Goal: Task Accomplishment & Management: Complete application form

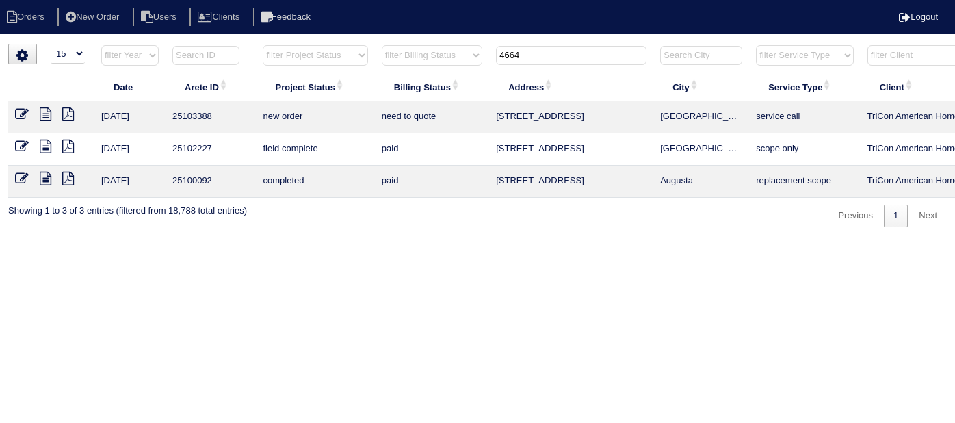
select select "15"
drag, startPoint x: 527, startPoint y: 55, endPoint x: 204, endPoint y: 40, distance: 323.3
click at [204, 40] on html "Orders New Order Users Clients Feedback Logout Orders New Order Users Clients M…" at bounding box center [477, 120] width 955 height 241
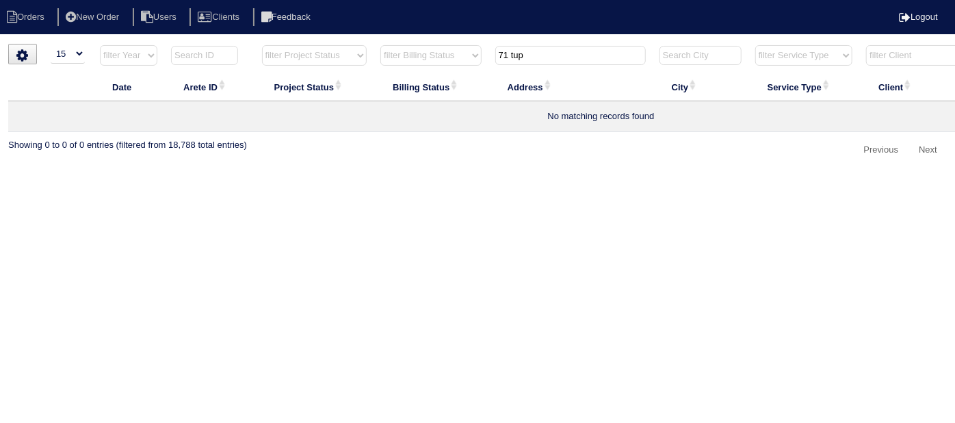
type input "71 tup"
click at [101, 15] on li "New Order" at bounding box center [93, 17] width 73 height 18
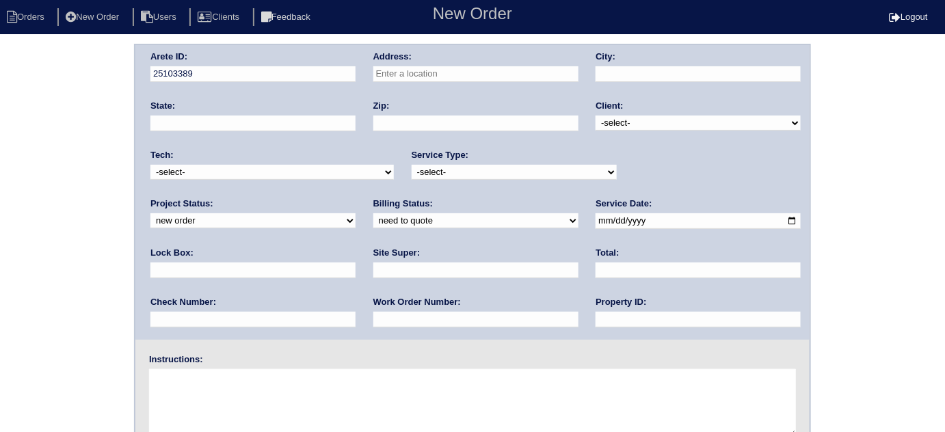
click at [412, 68] on input "text" at bounding box center [476, 74] width 205 height 16
type input "71 Tupelo Dr"
type input "[GEOGRAPHIC_DATA]"
type input "GA"
type input "30132"
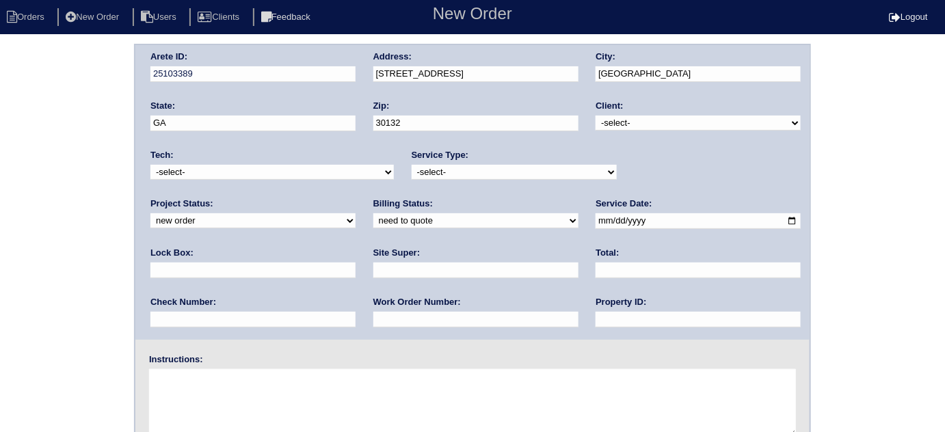
click at [638, 123] on select "-select- TriCon American Homes American Homes 4 Rent First Key Homes Zillow The…" at bounding box center [698, 123] width 205 height 15
select select "1"
click at [597, 116] on select "-select- TriCon American Homes American Homes 4 Rent First Key Homes Zillow The…" at bounding box center [698, 123] width 205 height 15
click at [490, 169] on select "-select- initial service basic service maintenance call replacement scope servi…" at bounding box center [514, 172] width 205 height 15
click at [412, 165] on select "-select- initial service basic service maintenance call replacement scope servi…" at bounding box center [514, 172] width 205 height 15
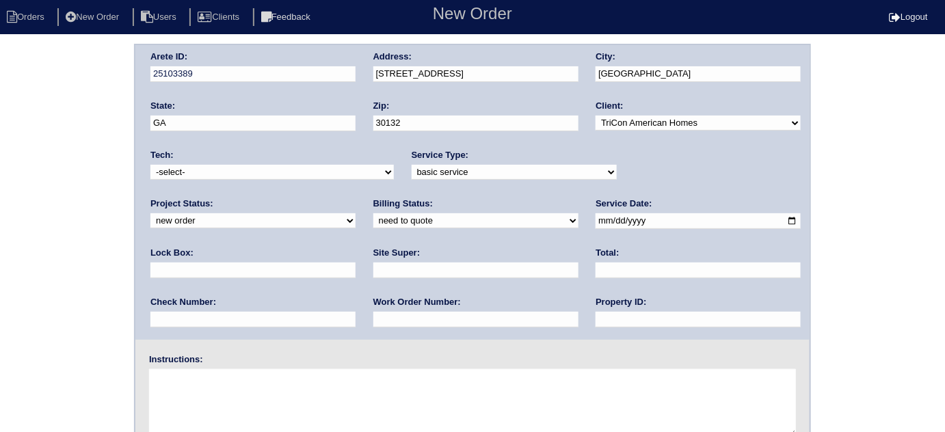
click at [518, 168] on select "-select- initial service basic service maintenance call replacement scope servi…" at bounding box center [514, 172] width 205 height 15
select select "initial service"
click at [412, 165] on select "-select- initial service basic service maintenance call replacement scope servi…" at bounding box center [514, 172] width 205 height 15
click at [356, 263] on input "text" at bounding box center [253, 271] width 205 height 16
type input "9310"
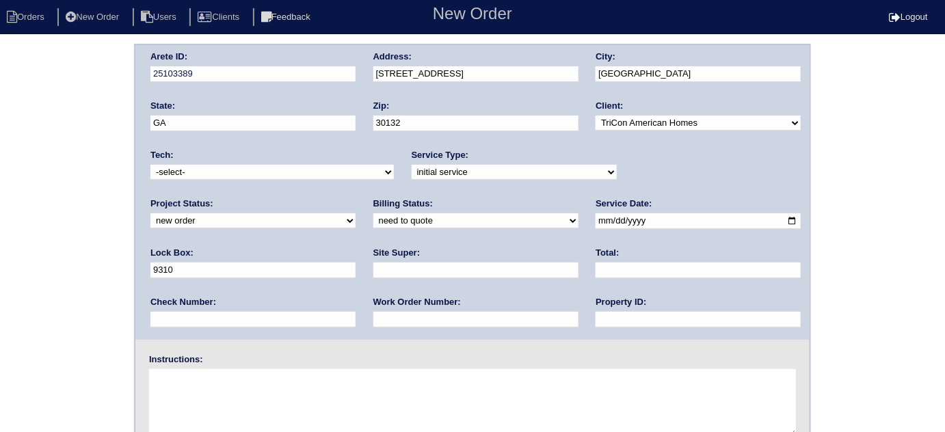
click at [596, 220] on input "date" at bounding box center [698, 221] width 205 height 16
type input "2025-09-12"
click at [596, 313] on input "text" at bounding box center [698, 320] width 205 height 16
type input "N/A"
click at [374, 270] on input "text" at bounding box center [476, 271] width 205 height 16
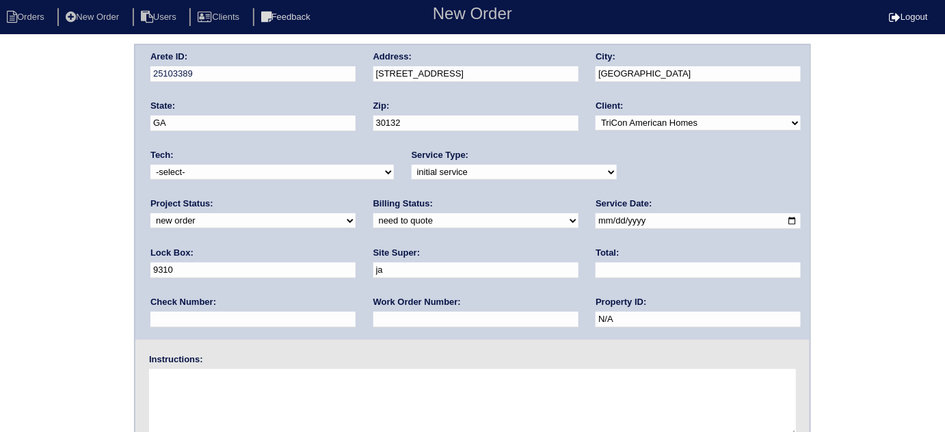
type input "Jacob Gaither"
click at [374, 322] on input "text" at bounding box center [476, 320] width 205 height 16
type input "546042"
click at [260, 397] on textarea at bounding box center [472, 403] width 647 height 68
type textarea "Install smart tstats if needed"
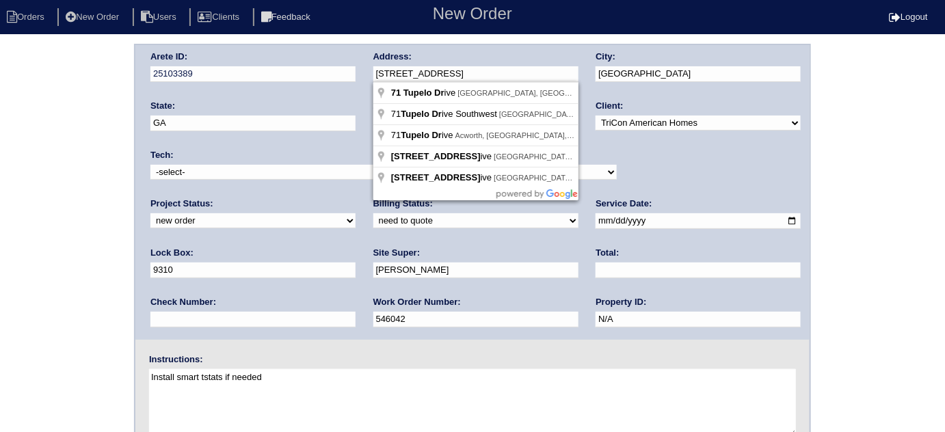
drag, startPoint x: 447, startPoint y: 73, endPoint x: 360, endPoint y: 75, distance: 86.9
click at [360, 75] on div "Arete ID: 25103389 Address: 71 Tupelo Dr City: Dallas State: GA Zip: 30132 Clie…" at bounding box center [472, 192] width 675 height 295
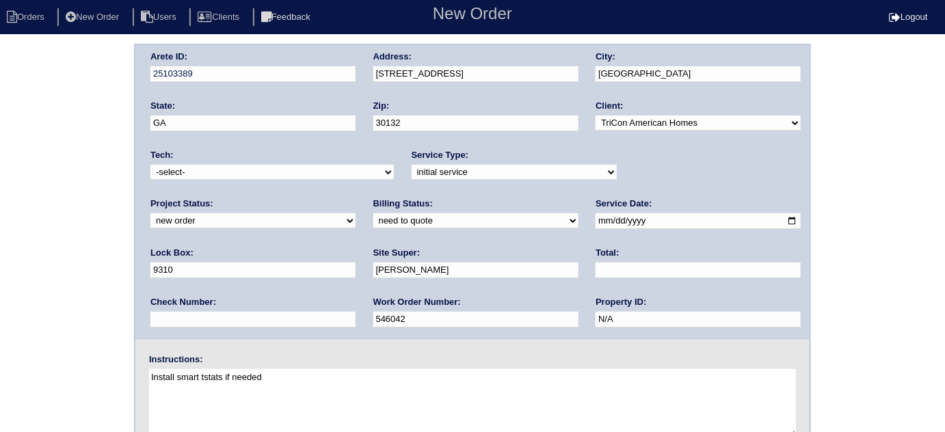
drag, startPoint x: 0, startPoint y: 118, endPoint x: 49, endPoint y: 42, distance: 89.9
click at [0, 118] on div "Arete ID: 25103389 Address: 71 Tupelo Dr City: Dallas State: GA Zip: 30132 Clie…" at bounding box center [472, 320] width 945 height 553
click at [75, 144] on div "Arete ID: 25103389 Address: 71 Tupelo Dr City: Dallas State: GA Zip: 30132 Clie…" at bounding box center [472, 320] width 945 height 553
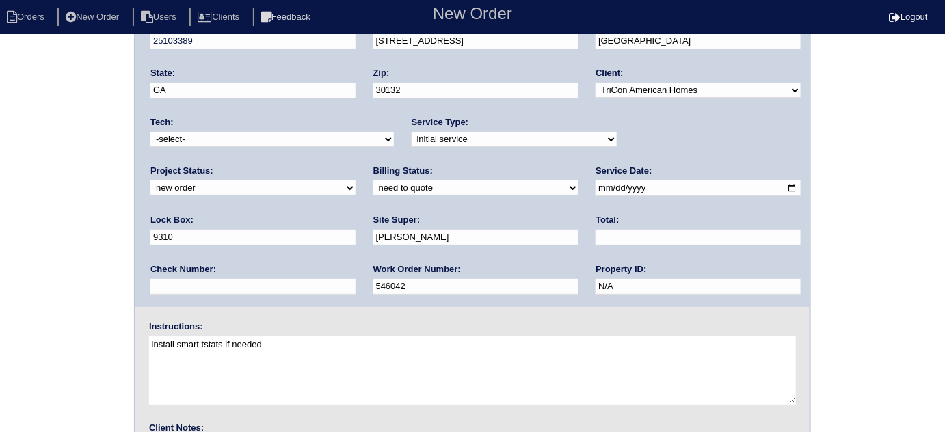
scroll to position [161, 0]
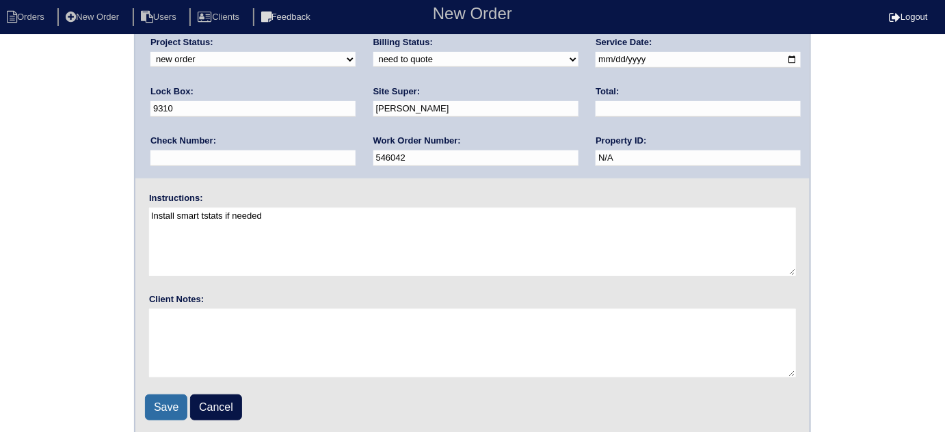
click at [172, 412] on input "Save" at bounding box center [166, 408] width 42 height 26
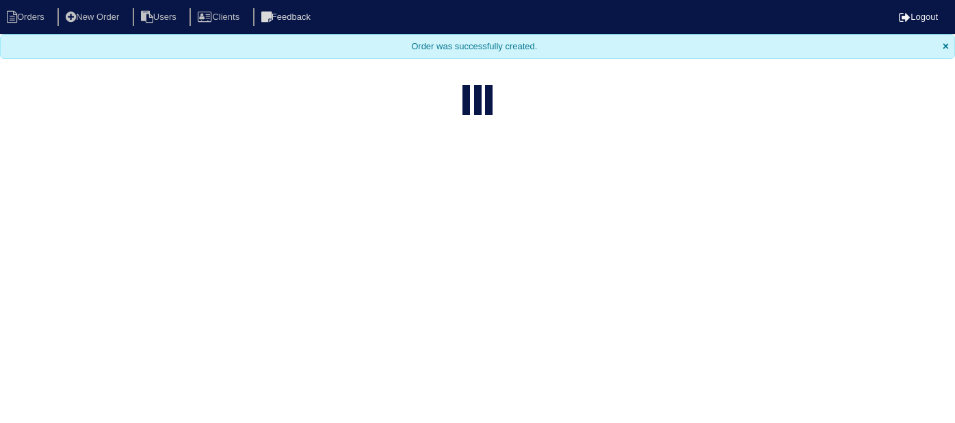
select select "15"
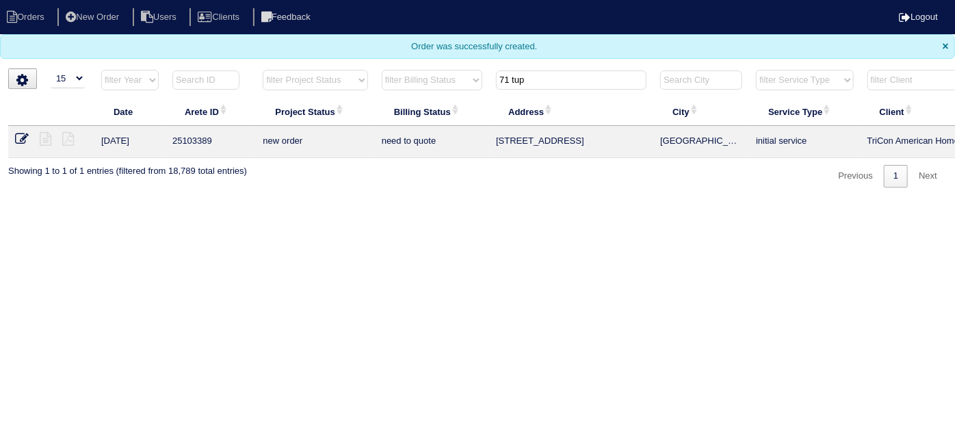
drag, startPoint x: 543, startPoint y: 75, endPoint x: 334, endPoint y: 57, distance: 210.0
click at [357, 57] on body "Orders New Order Users Clients Feedback Logout Orders New Order Users Clients M…" at bounding box center [477, 93] width 955 height 187
type input "7020 c"
click at [21, 136] on icon at bounding box center [22, 139] width 14 height 14
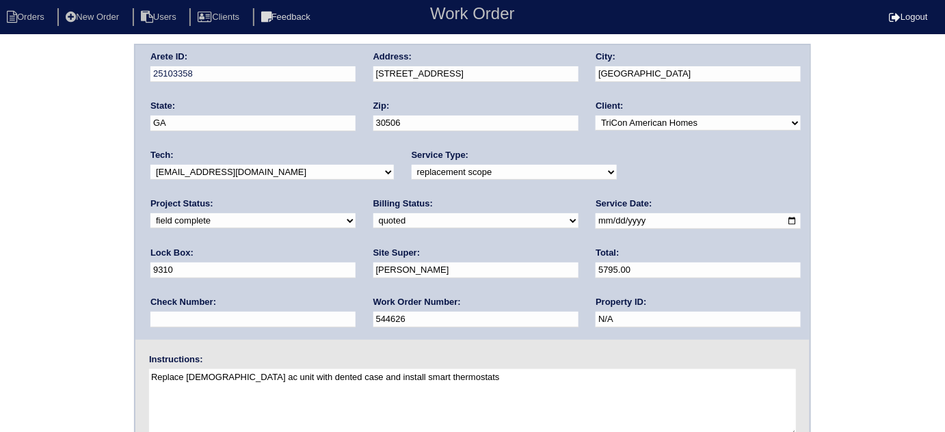
click at [374, 226] on select "need to quote quoted need to invoice invoiced paid warranty purchase order need…" at bounding box center [476, 220] width 205 height 15
select select "need to invoice"
click at [374, 213] on select "need to quote quoted need to invoice invoiced paid warranty purchase order need…" at bounding box center [476, 220] width 205 height 15
click at [356, 213] on select "new order assigned in progress field complete need to schedule admin review arc…" at bounding box center [253, 220] width 205 height 15
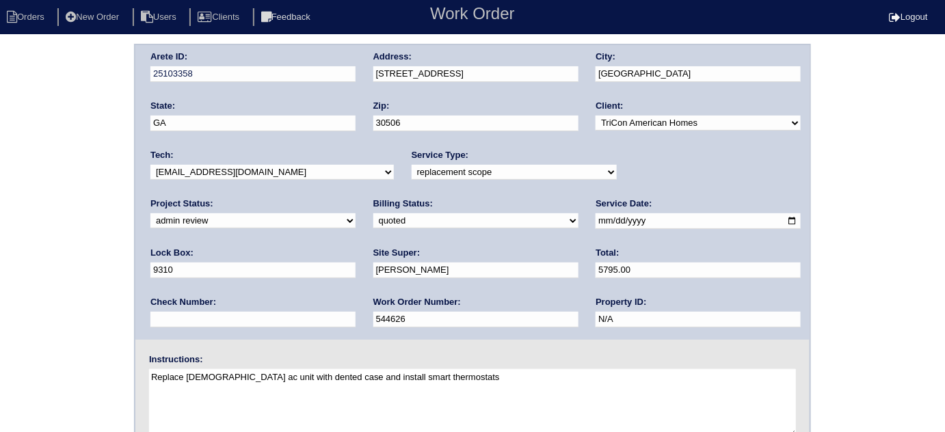
click at [356, 213] on select "new order assigned in progress field complete need to schedule admin review arc…" at bounding box center [253, 220] width 205 height 15
select select "need to schedule"
click at [356, 213] on select "new order assigned in progress field complete need to schedule admin review arc…" at bounding box center [253, 220] width 205 height 15
click at [596, 219] on input "2025-09-11" at bounding box center [698, 221] width 205 height 16
type input "2025-09-13"
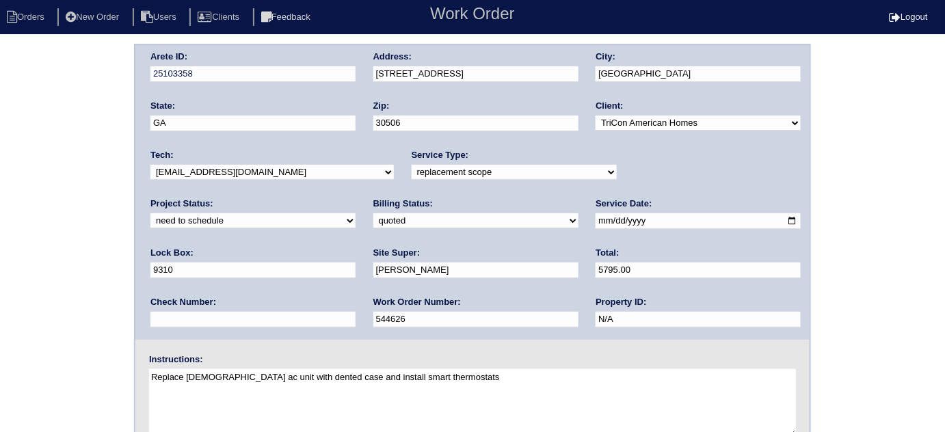
click at [41, 298] on div "Arete ID: 25103358 Address: 7020 Cedar Court City: Gainesville State: GA Zip: 3…" at bounding box center [472, 320] width 945 height 553
click at [36, 206] on div "Arete ID: 25103358 Address: 7020 Cedar Court City: Gainesville State: GA Zip: 3…" at bounding box center [472, 320] width 945 height 553
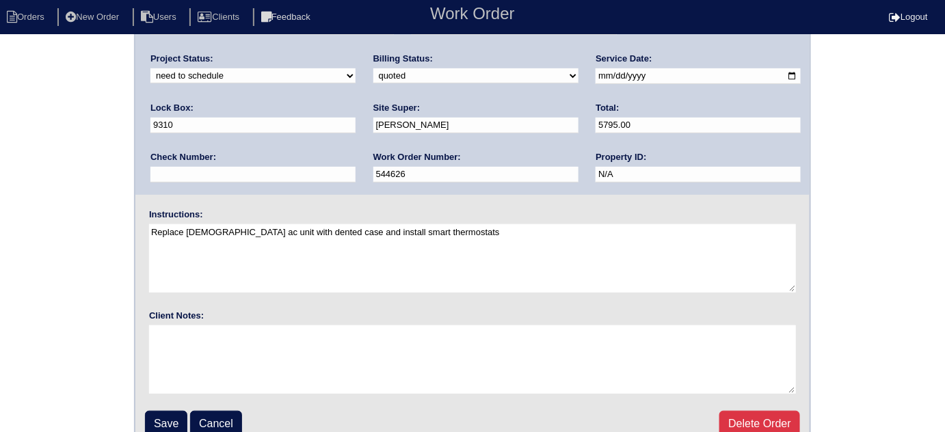
scroll to position [161, 0]
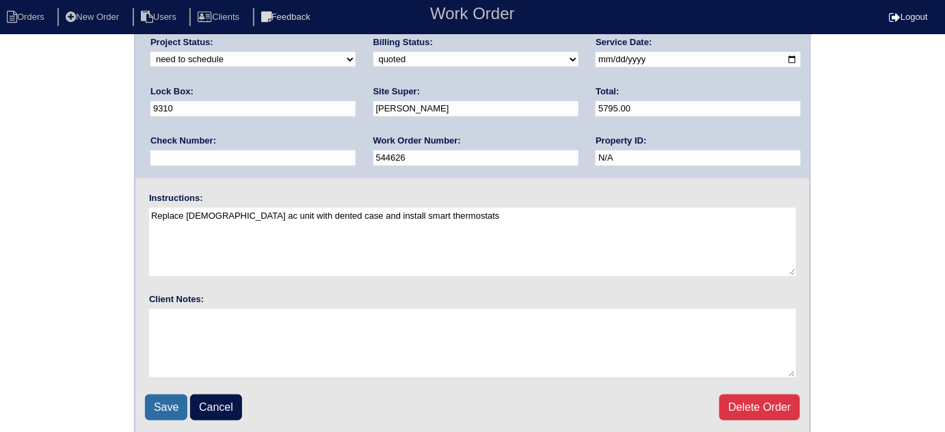
click at [164, 407] on input "Save" at bounding box center [166, 408] width 42 height 26
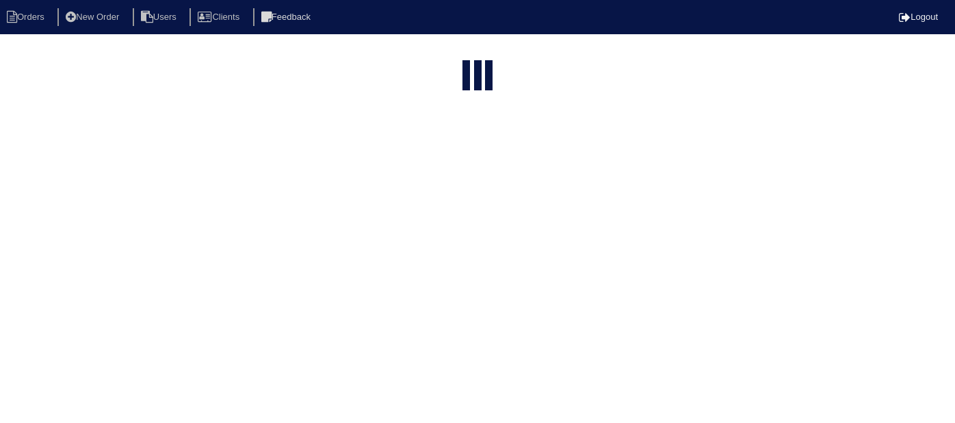
select select "15"
type input "7020 c"
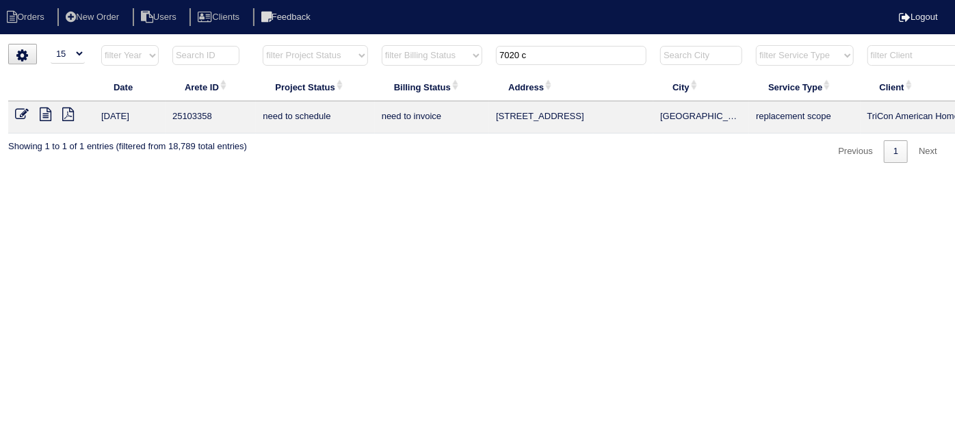
scroll to position [0, 238]
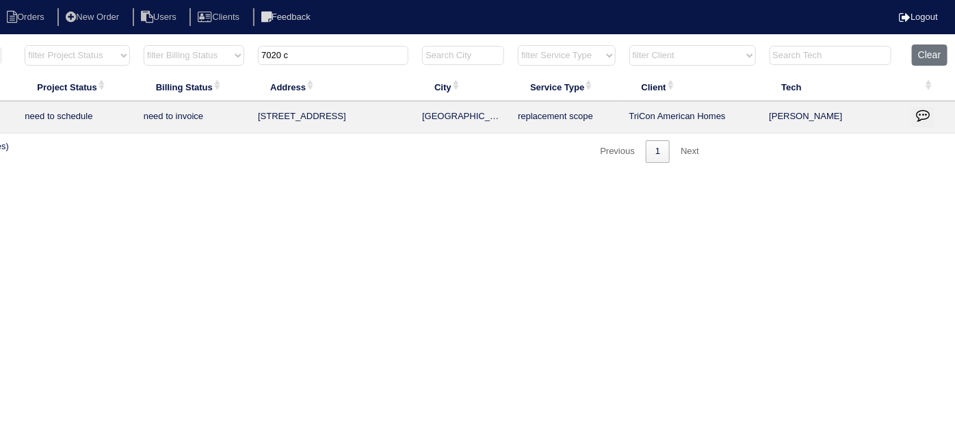
click at [917, 114] on icon "button" at bounding box center [923, 115] width 14 height 14
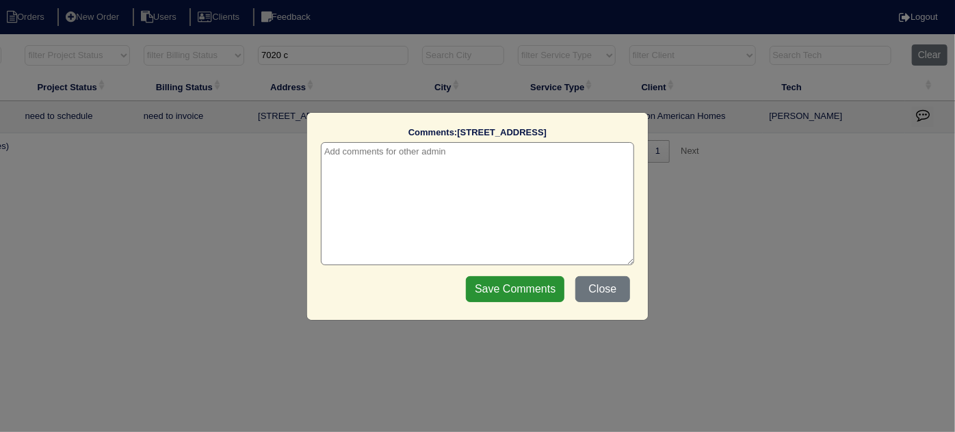
click at [465, 164] on textarea at bounding box center [477, 203] width 313 height 123
paste textarea "Replacement / Duct cleaning"
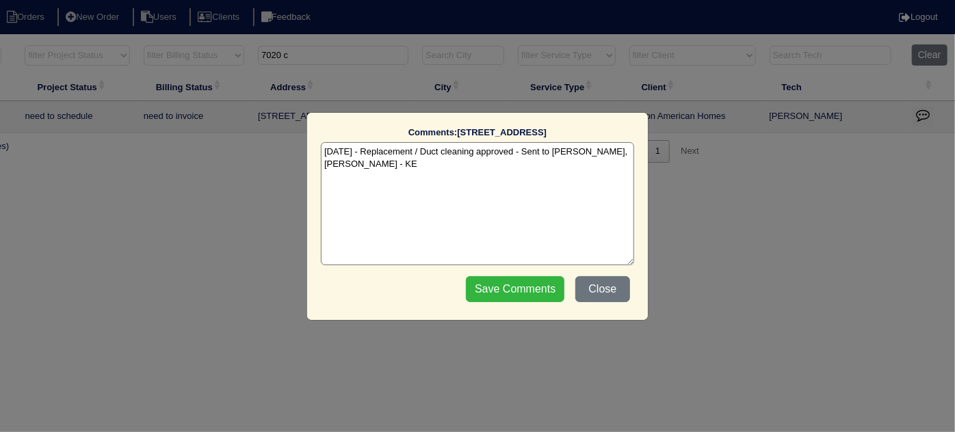
type textarea "[DATE] - Replacement / Duct cleaning approved - Sent to [PERSON_NAME], [PERSON_…"
click at [504, 280] on input "Save Comments" at bounding box center [515, 289] width 99 height 26
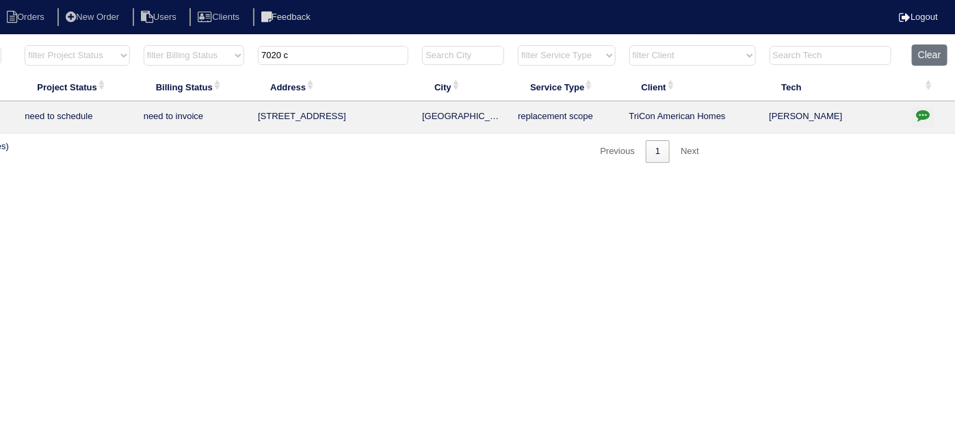
drag, startPoint x: 307, startPoint y: 57, endPoint x: 23, endPoint y: 44, distance: 284.9
click at [47, 52] on tr "filter Year -- Any Year -- 2025 2024 2023 2022 2021 2020 2019 filter Project St…" at bounding box center [363, 58] width 1186 height 28
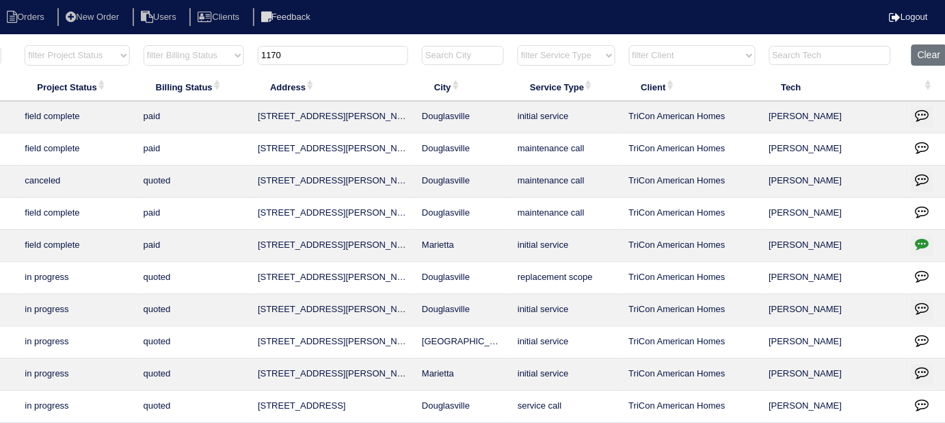
drag, startPoint x: 282, startPoint y: 51, endPoint x: 130, endPoint y: 30, distance: 153.3
click at [131, 38] on html "Orders New Order Users Clients Feedback Logout Orders New Order Users Clients M…" at bounding box center [234, 265] width 945 height 530
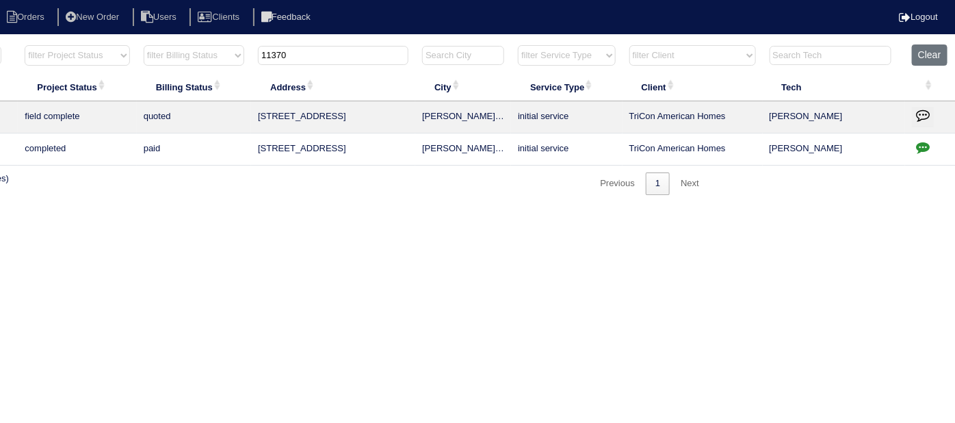
scroll to position [0, 0]
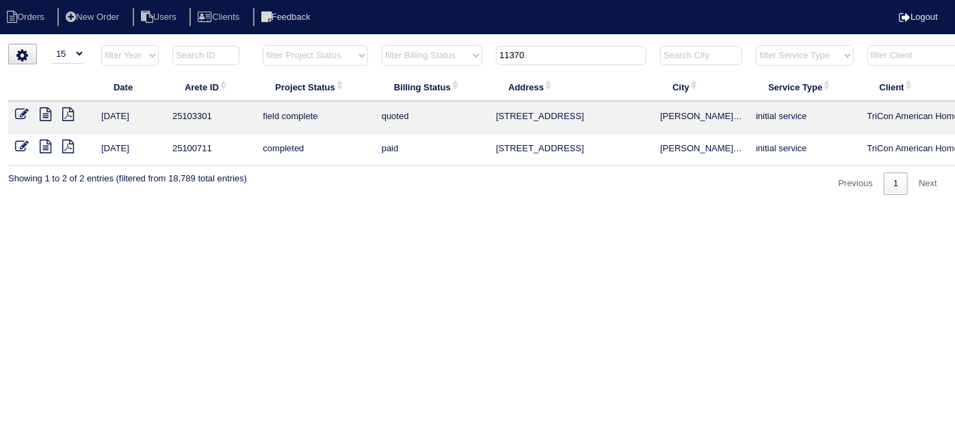
type input "11370"
click at [22, 114] on icon at bounding box center [22, 114] width 14 height 14
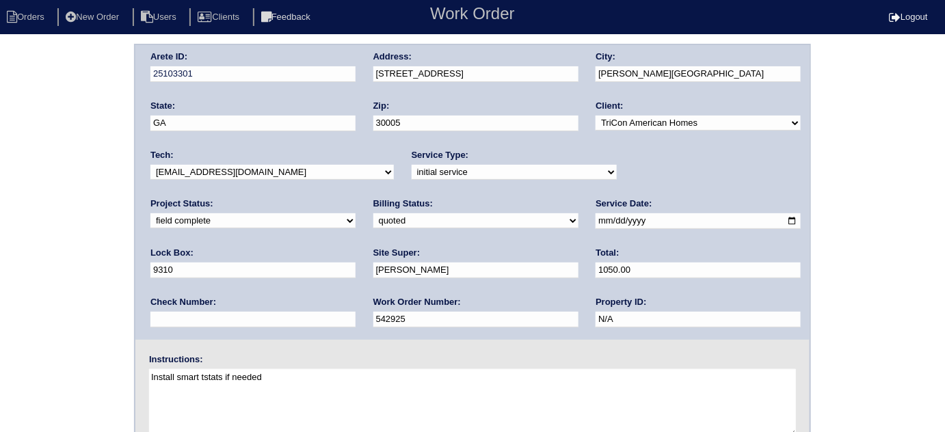
click at [45, 125] on div "Arete ID: 25103301 Address: [STREET_ADDRESS] City: [PERSON_NAME][GEOGRAPHIC_DAT…" at bounding box center [472, 320] width 945 height 553
click at [374, 221] on select "need to quote quoted need to invoice invoiced paid warranty purchase order need…" at bounding box center [476, 220] width 205 height 15
select select "need to invoice"
click at [374, 213] on select "need to quote quoted need to invoice invoiced paid warranty purchase order need…" at bounding box center [476, 220] width 205 height 15
click at [10, 265] on div "Arete ID: 25103301 Address: 11370 Crossington Rd City: Johns Creek State: GA Zi…" at bounding box center [472, 320] width 945 height 553
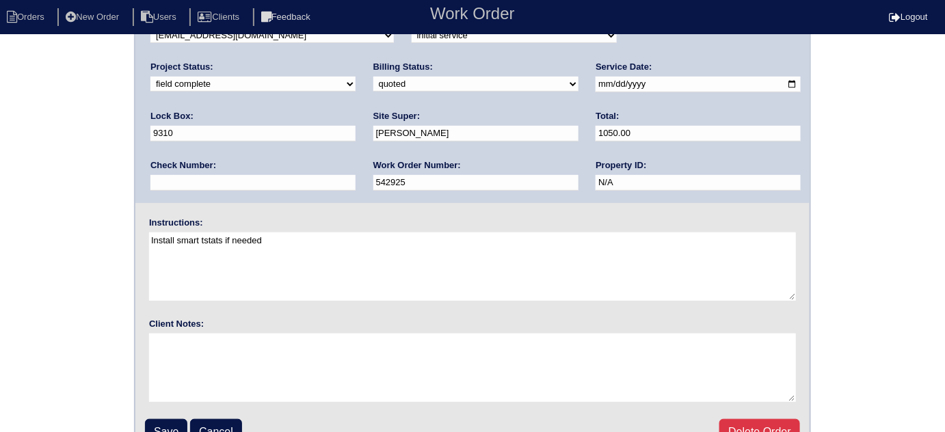
scroll to position [161, 0]
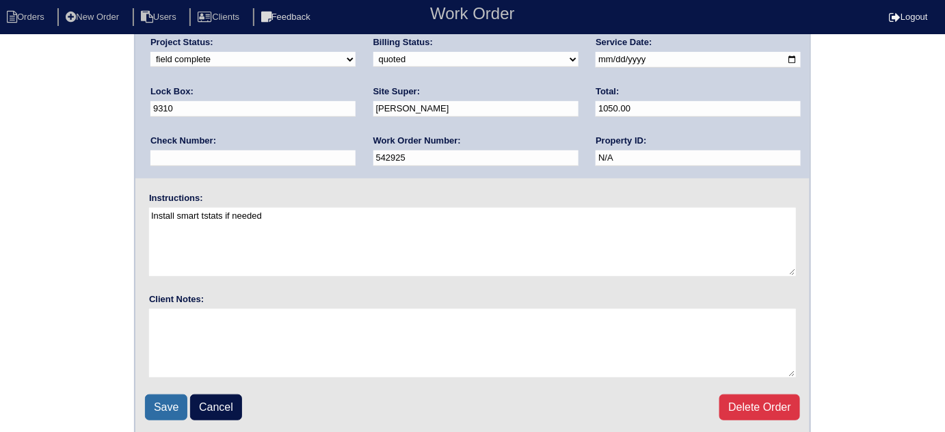
click at [166, 400] on input "Save" at bounding box center [166, 408] width 42 height 26
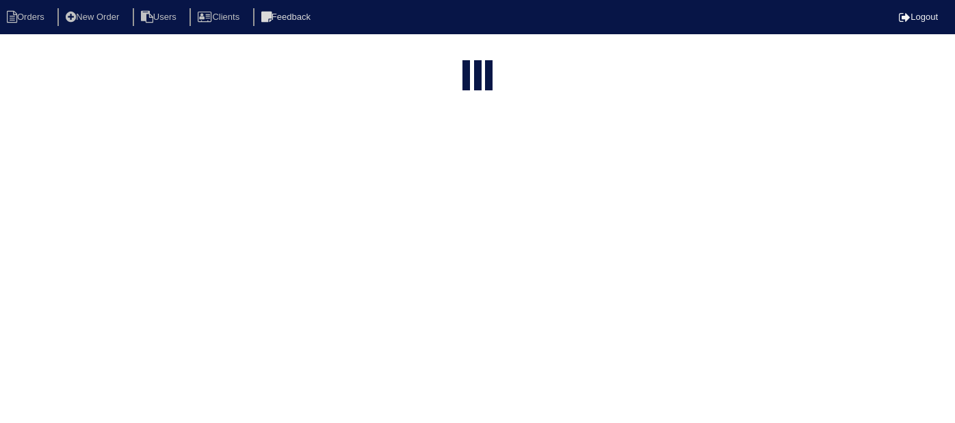
select select "15"
type input "11370"
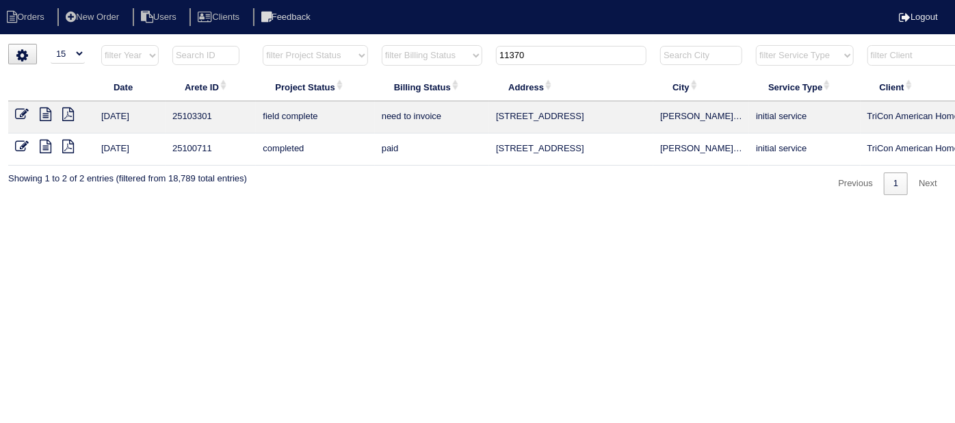
drag, startPoint x: 542, startPoint y: 63, endPoint x: 329, endPoint y: 27, distance: 215.8
click at [331, 44] on body "Orders New Order Users Clients Feedback Logout Orders New Order Users Clients M…" at bounding box center [477, 119] width 955 height 151
